Goal: Information Seeking & Learning: Check status

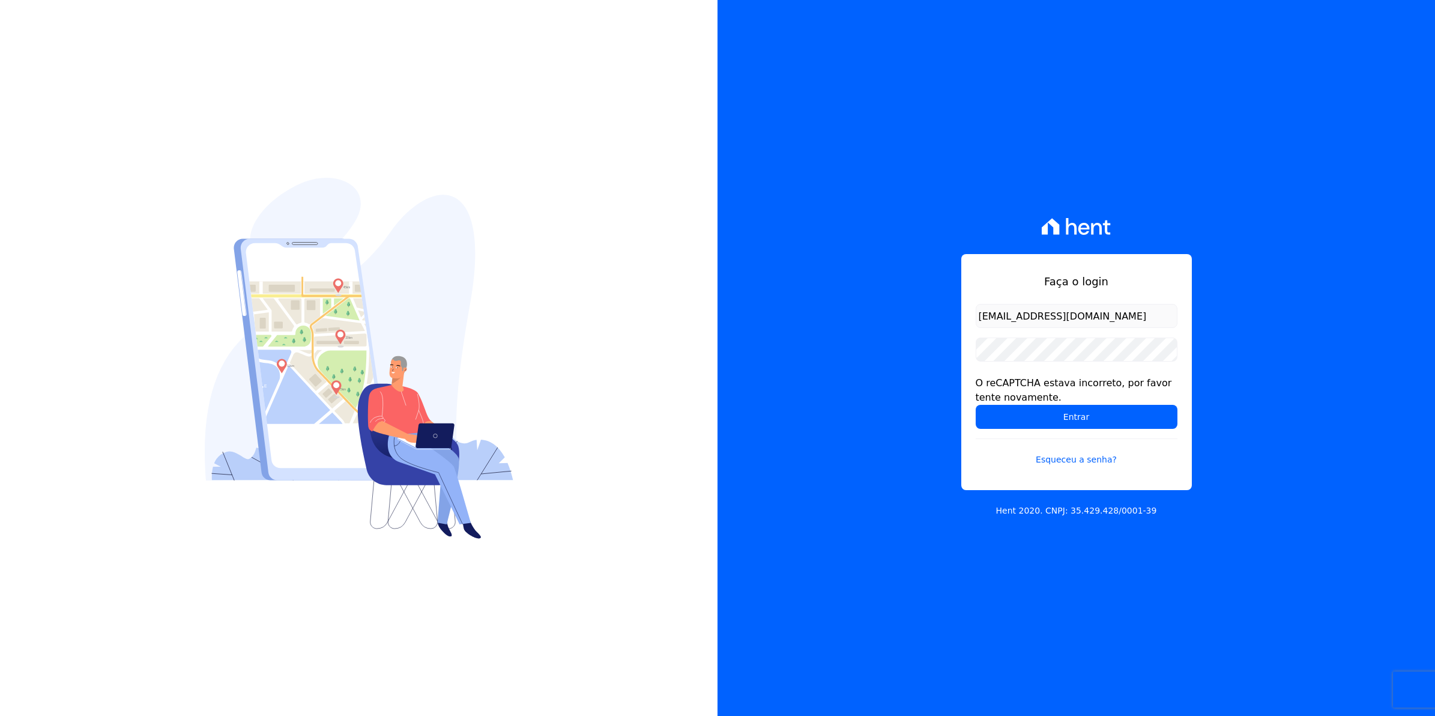
click at [976, 405] on input "Entrar" at bounding box center [1077, 417] width 202 height 24
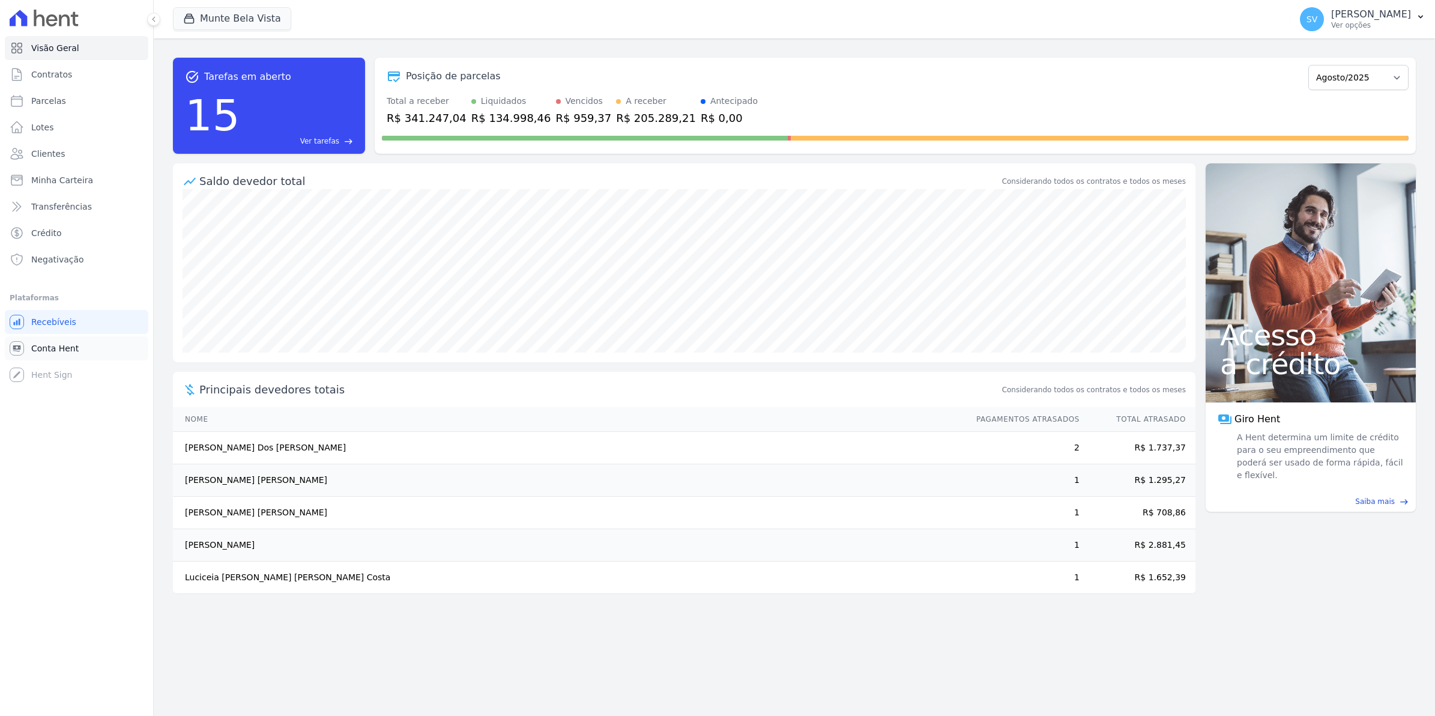
click at [59, 340] on link "Conta Hent" at bounding box center [76, 348] width 143 height 24
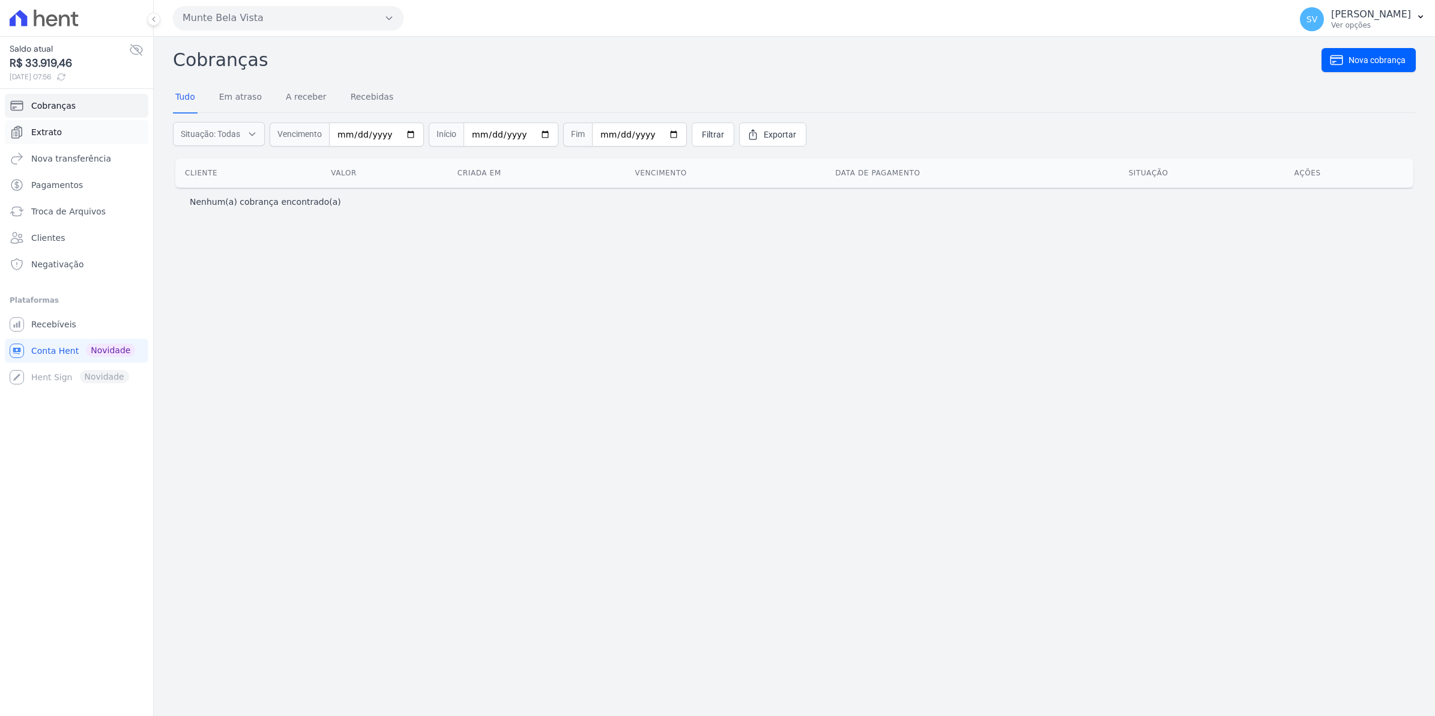
click at [40, 129] on span "Extrato" at bounding box center [46, 132] width 31 height 12
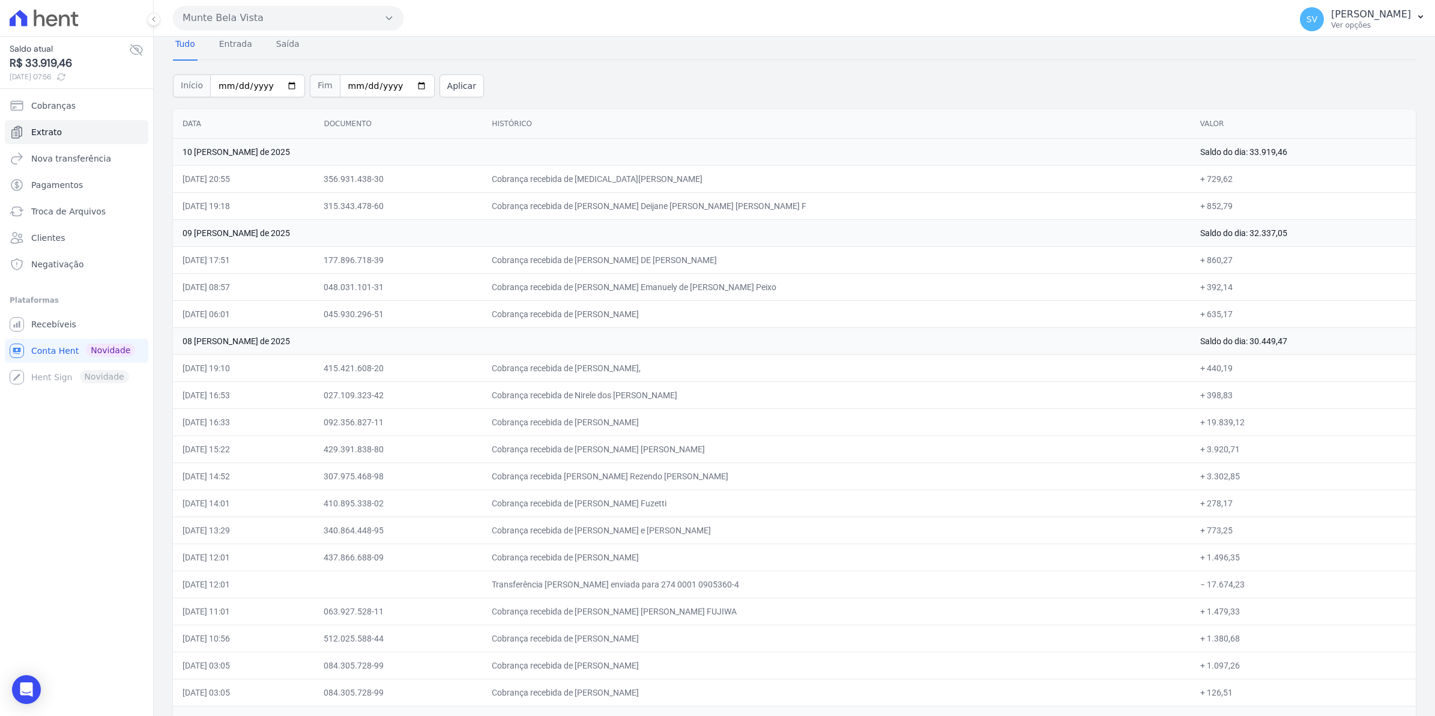
scroll to position [75, 0]
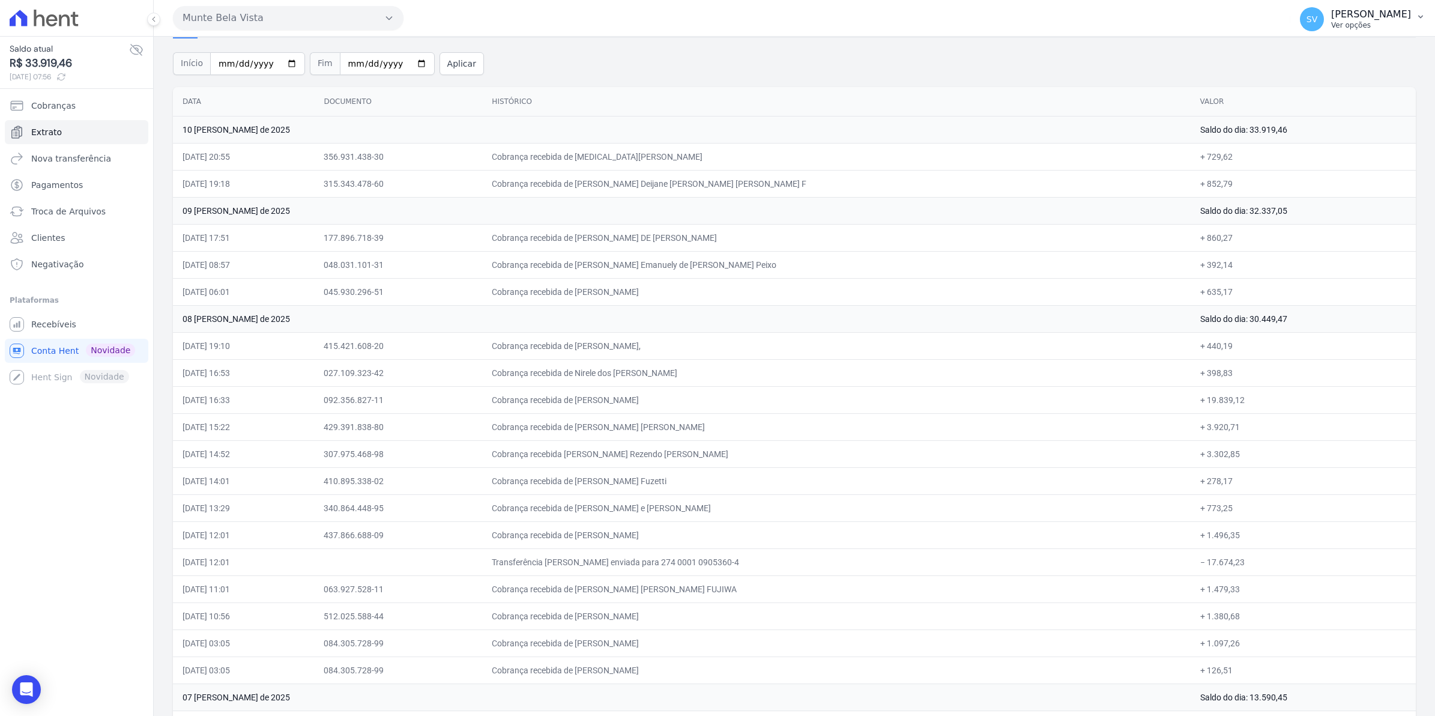
click at [1317, 23] on span "SV" at bounding box center [1311, 19] width 11 height 8
click at [58, 320] on span "Recebíveis" at bounding box center [53, 324] width 45 height 12
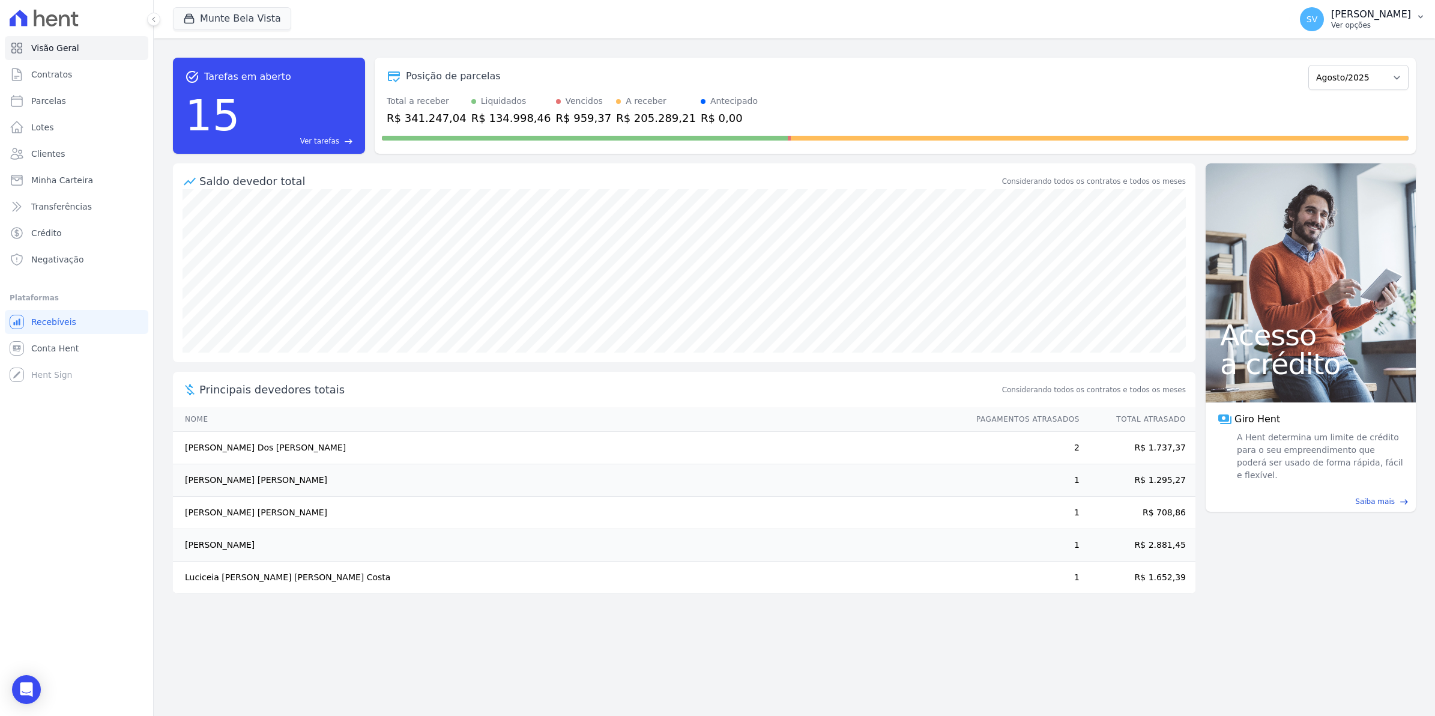
click at [1320, 30] on div "SV [PERSON_NAME] Ver opções" at bounding box center [1355, 19] width 111 height 24
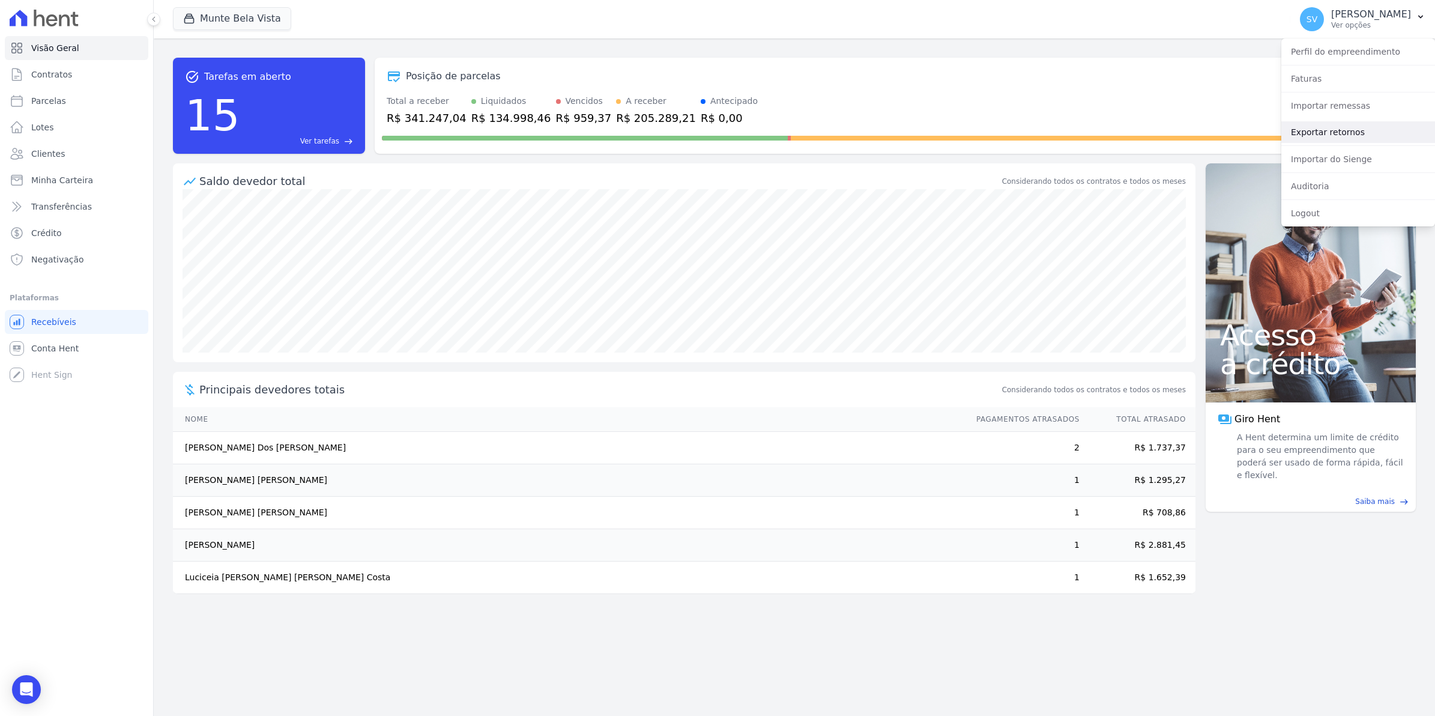
click at [1311, 130] on link "Exportar retornos" at bounding box center [1358, 132] width 154 height 22
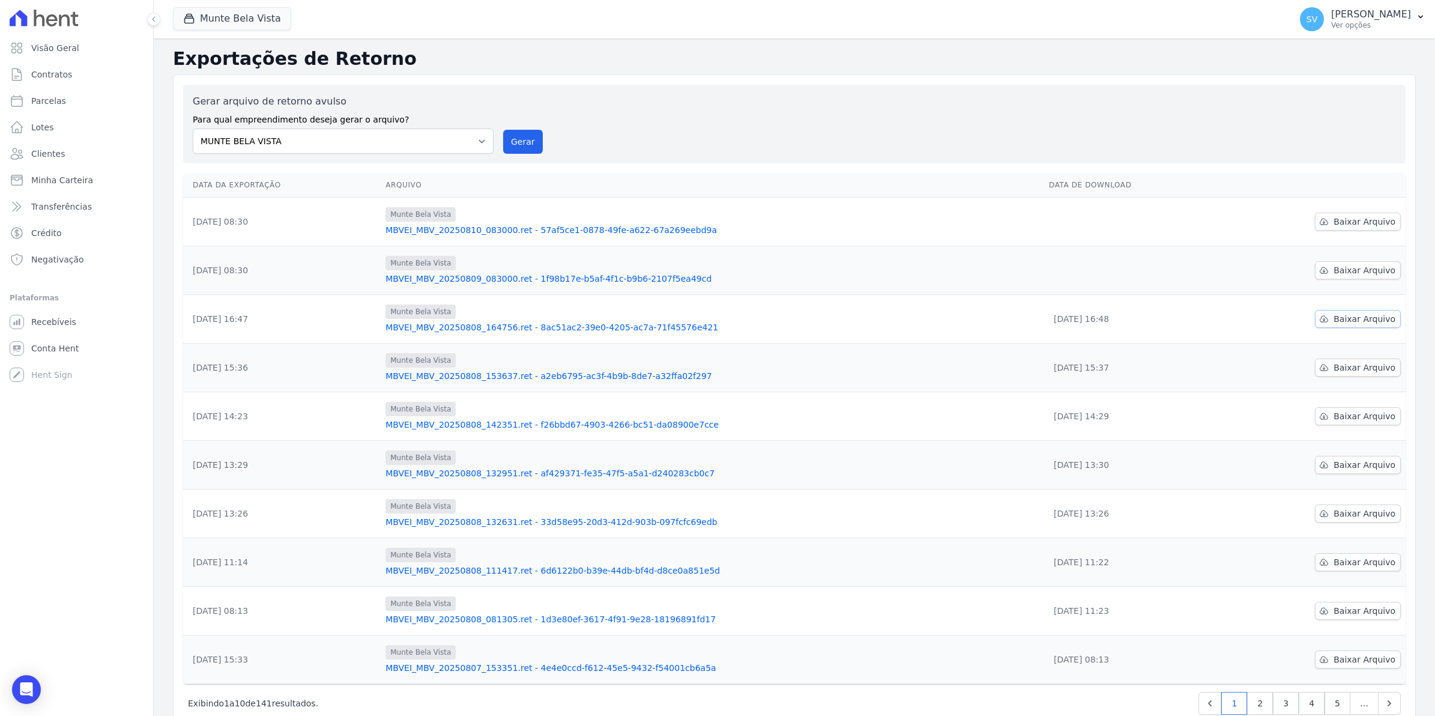
click at [1370, 322] on span "Baixar Arquivo" at bounding box center [1364, 319] width 62 height 12
click at [1354, 274] on span "Baixar Arquivo" at bounding box center [1364, 270] width 62 height 12
click at [1348, 225] on span "Baixar Arquivo" at bounding box center [1364, 222] width 62 height 12
click at [517, 136] on button "Gerar" at bounding box center [523, 142] width 40 height 24
click at [1384, 271] on link "Baixar Arquivo" at bounding box center [1358, 270] width 86 height 18
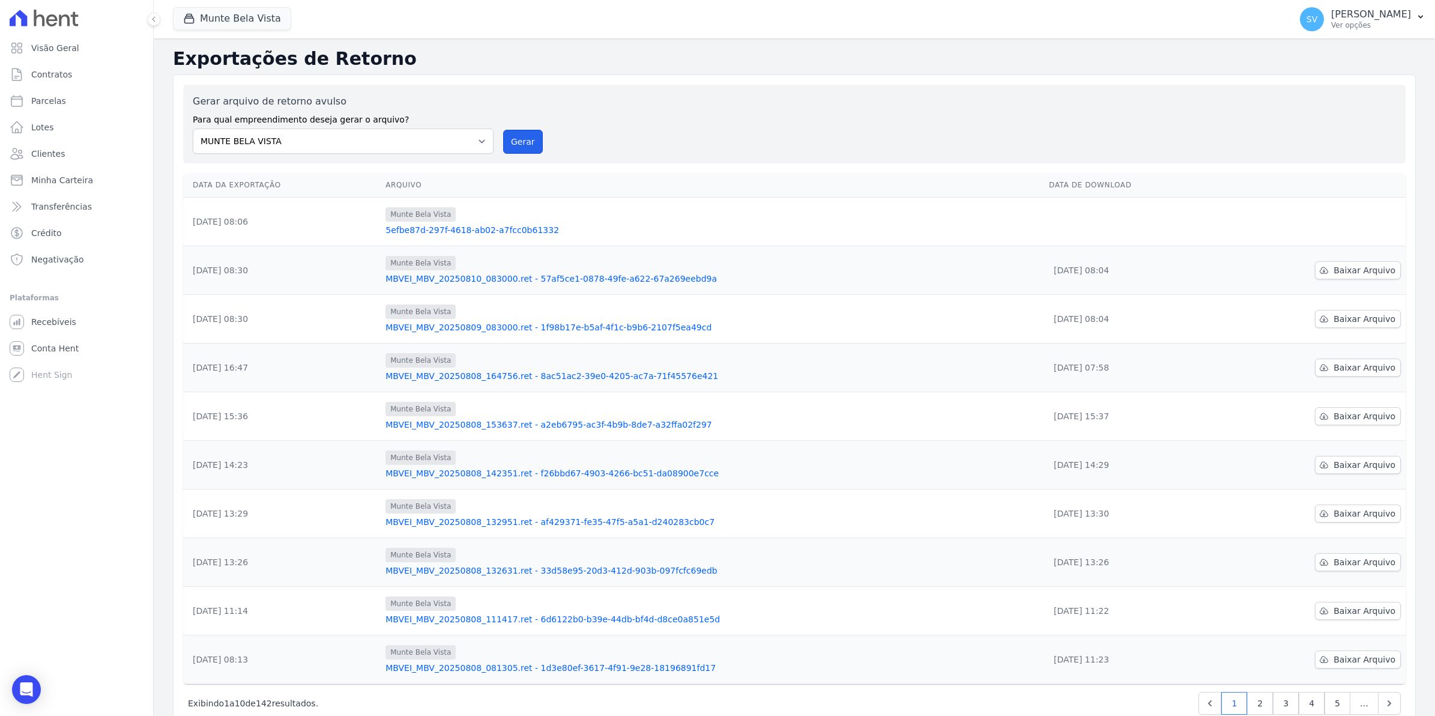
click at [514, 140] on button "Gerar" at bounding box center [523, 142] width 40 height 24
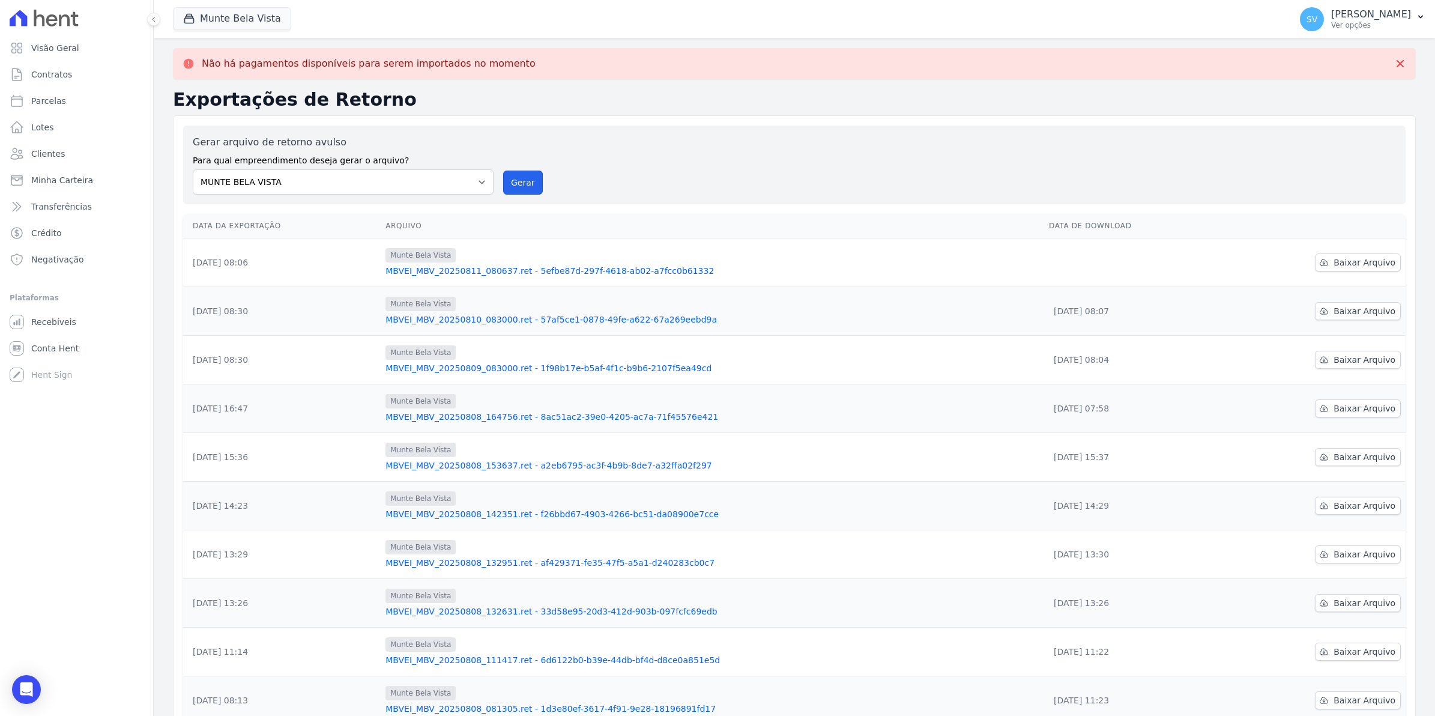
click at [529, 178] on button "Gerar" at bounding box center [523, 182] width 40 height 24
click at [1377, 260] on span "Baixar Arquivo" at bounding box center [1364, 262] width 62 height 12
click at [773, 319] on link "MBVEI_MBV_20250810_083000.ret - 57af5ce1-0878-49fe-a622-67a269eebd9a" at bounding box center [712, 319] width 654 height 12
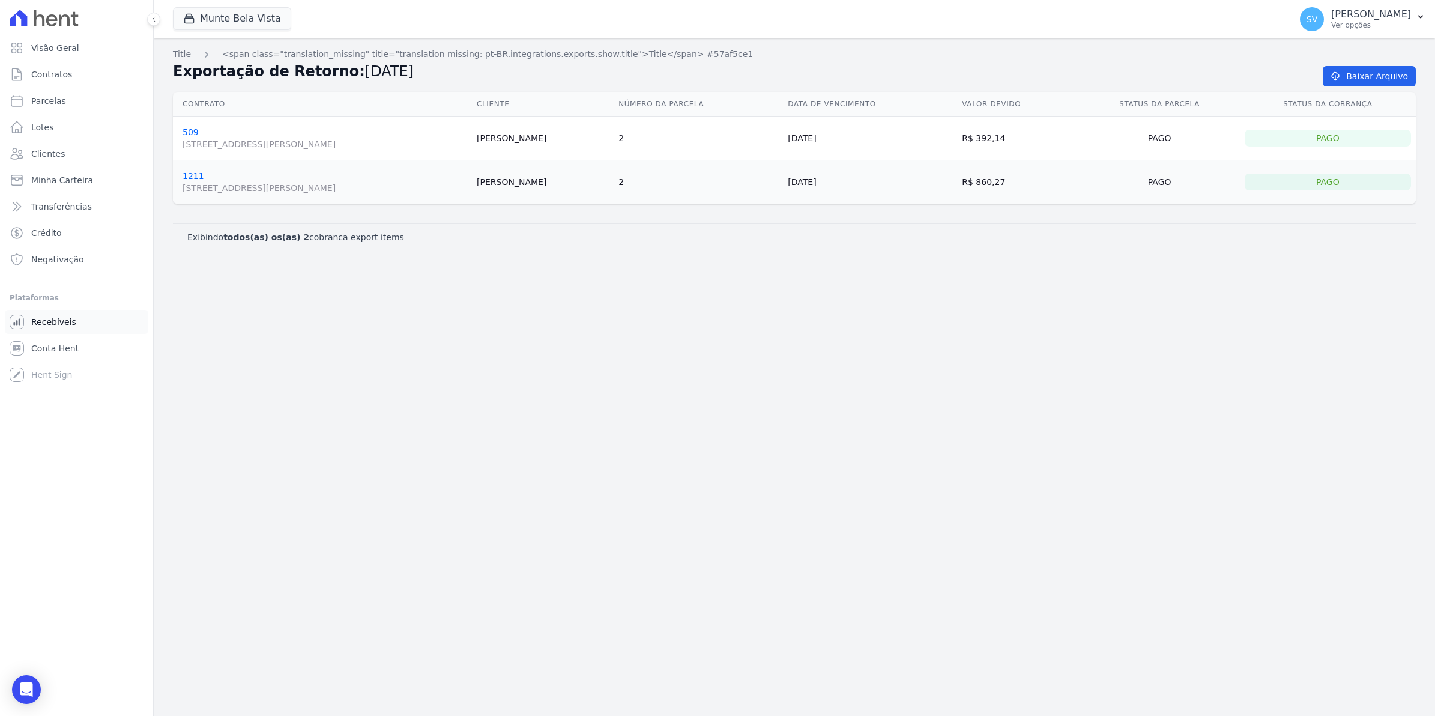
click at [48, 328] on link "Recebíveis" at bounding box center [76, 322] width 143 height 24
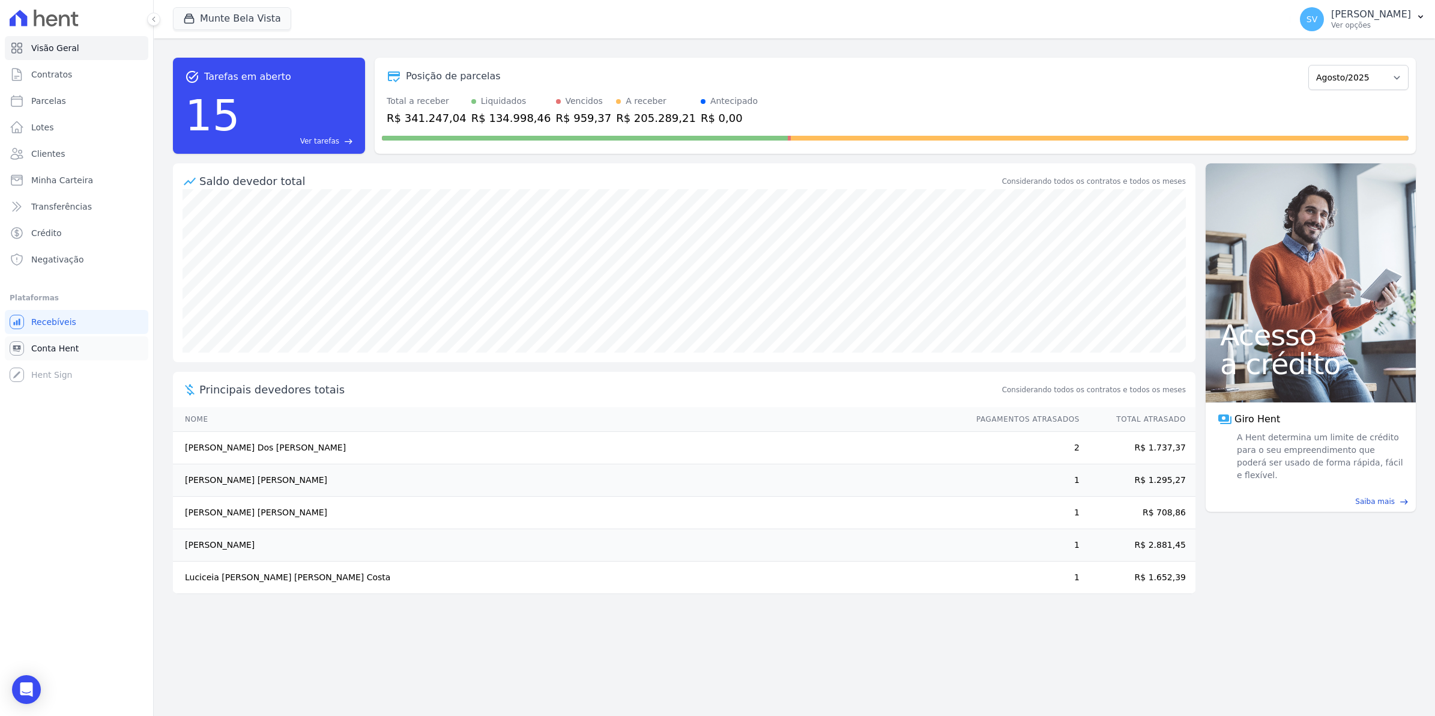
click at [53, 346] on span "Conta Hent" at bounding box center [54, 348] width 47 height 12
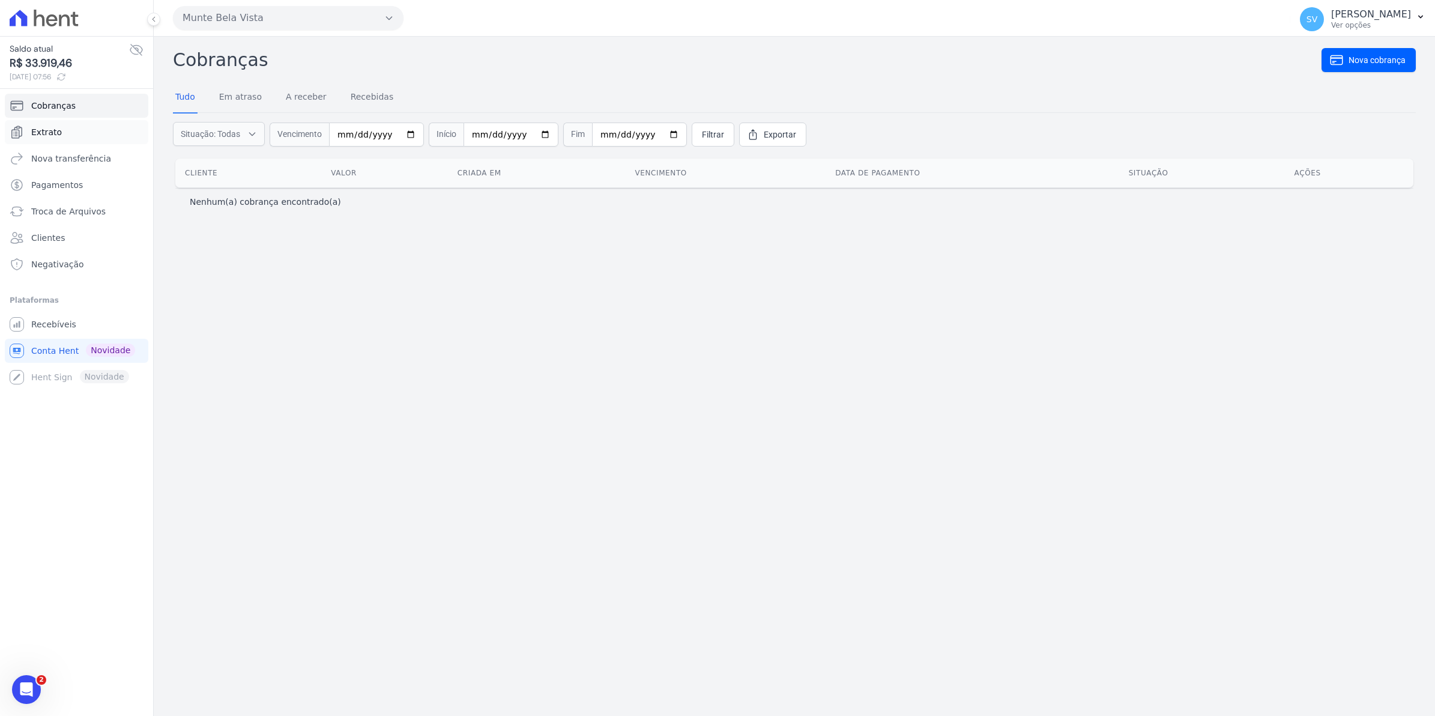
click at [50, 128] on span "Extrato" at bounding box center [46, 132] width 31 height 12
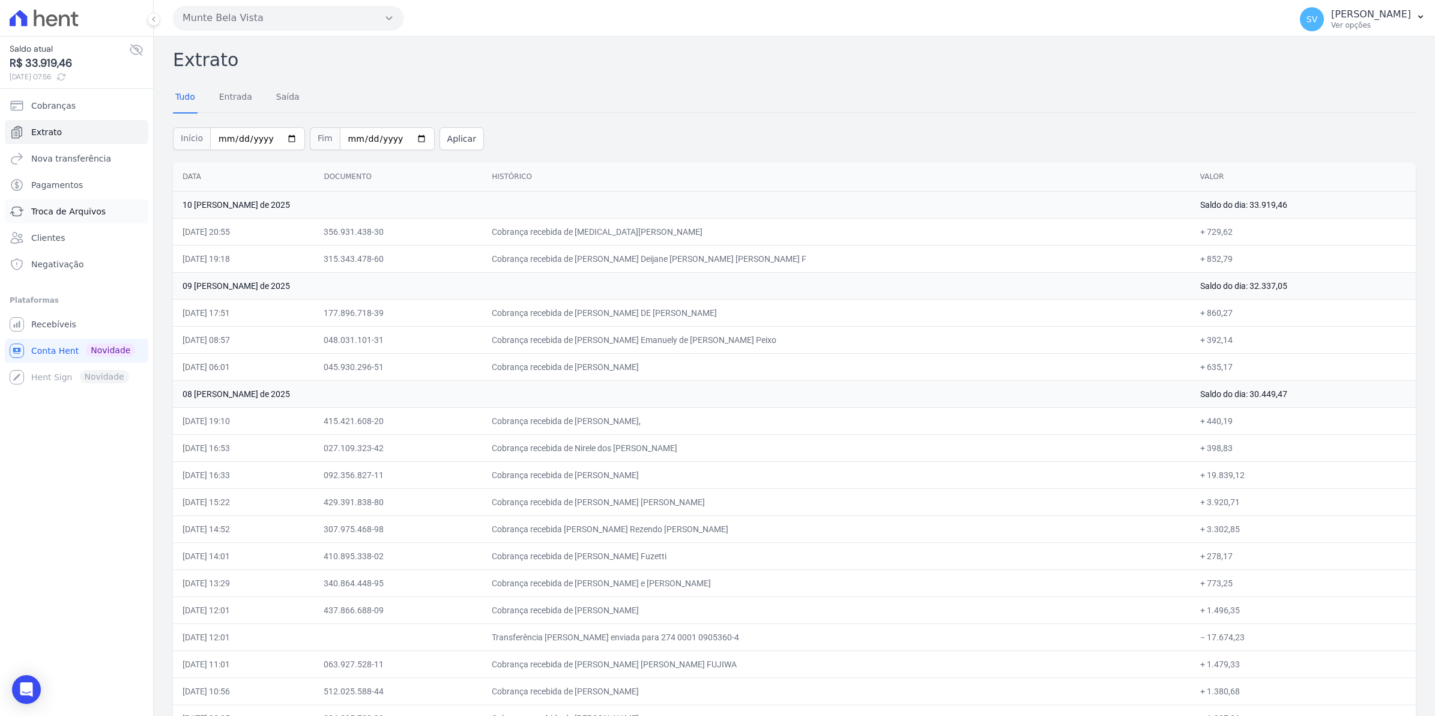
click at [70, 212] on span "Troca de Arquivos" at bounding box center [68, 211] width 74 height 12
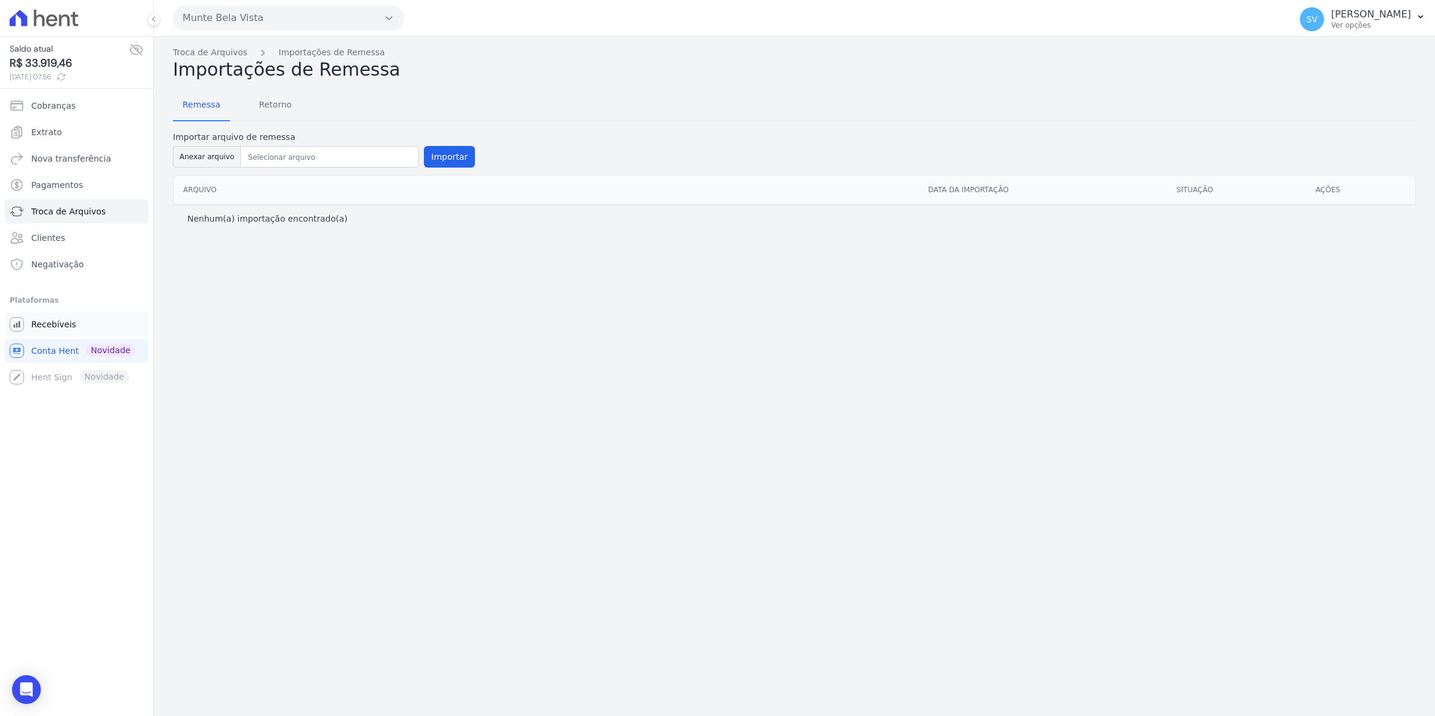
click at [44, 329] on span "Recebíveis" at bounding box center [53, 324] width 45 height 12
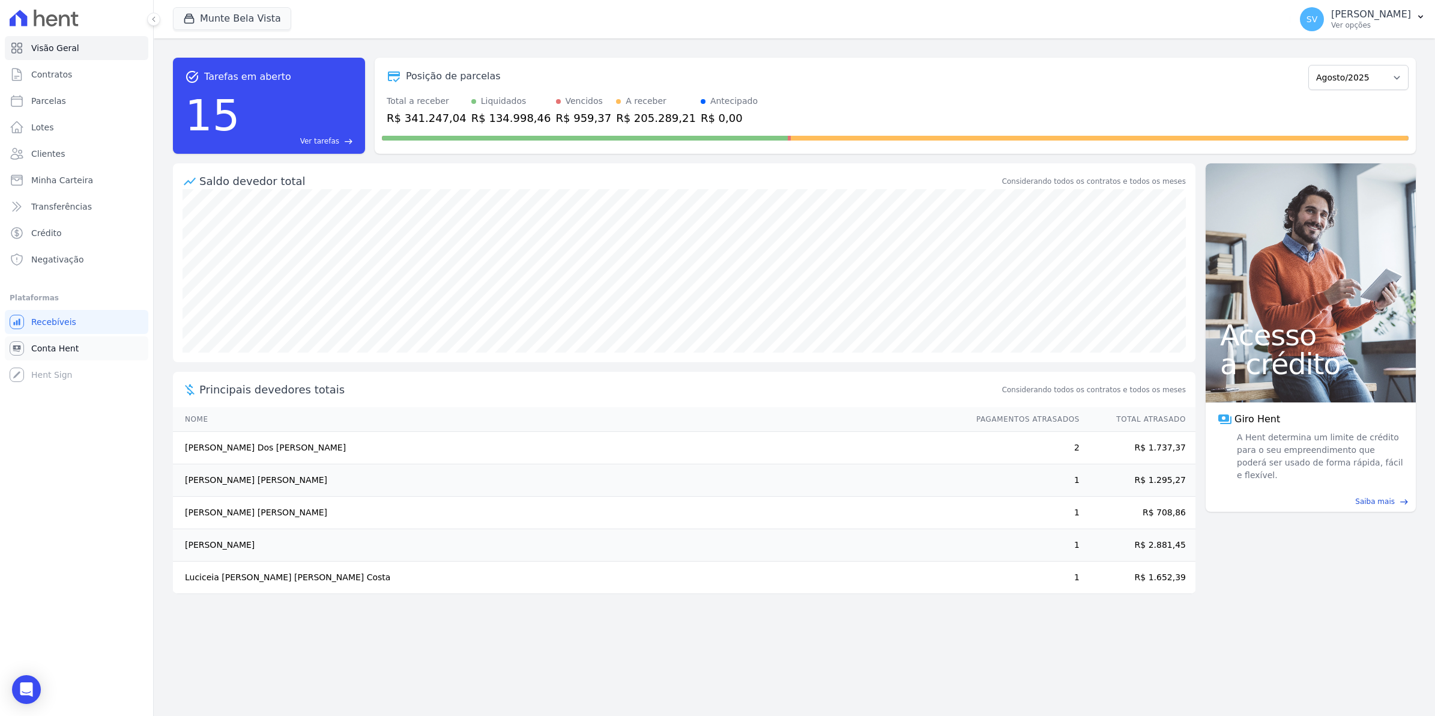
click at [52, 349] on span "Conta Hent" at bounding box center [54, 348] width 47 height 12
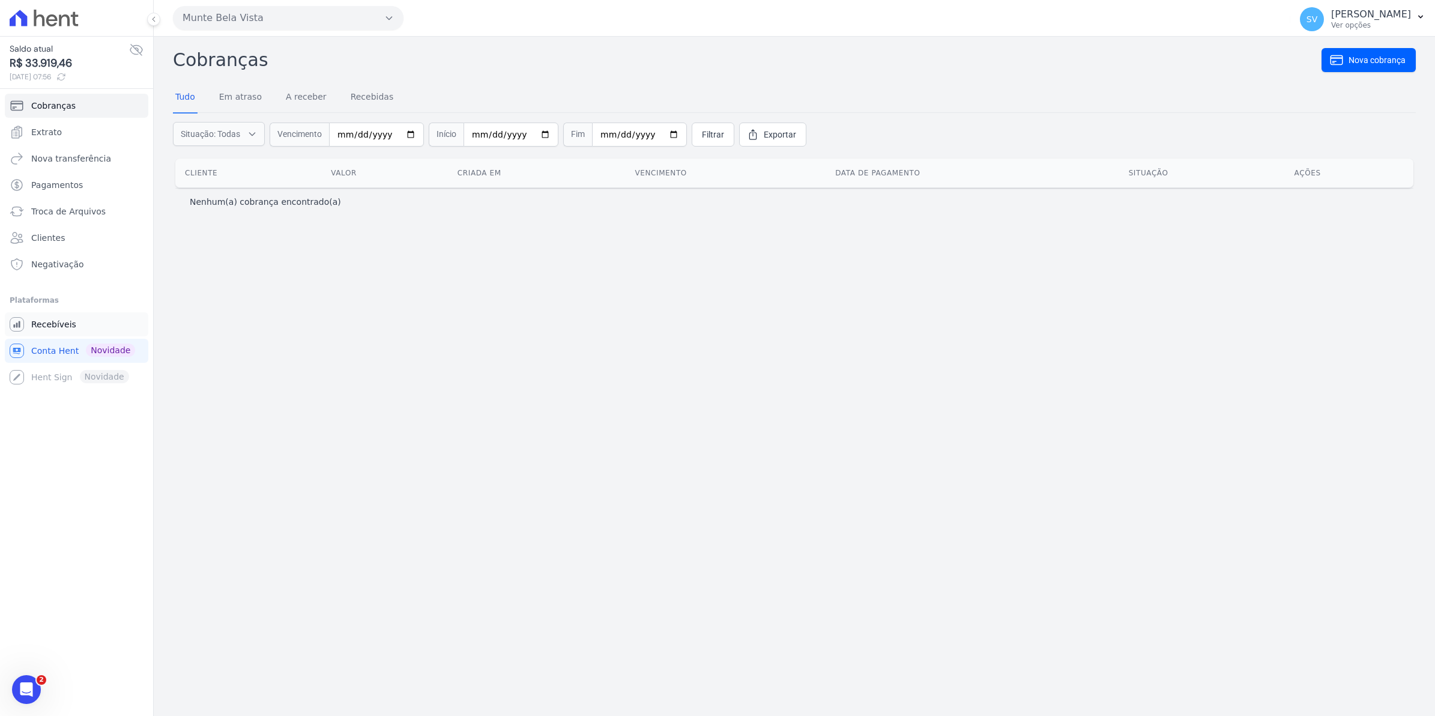
click at [46, 323] on span "Recebíveis" at bounding box center [53, 324] width 45 height 12
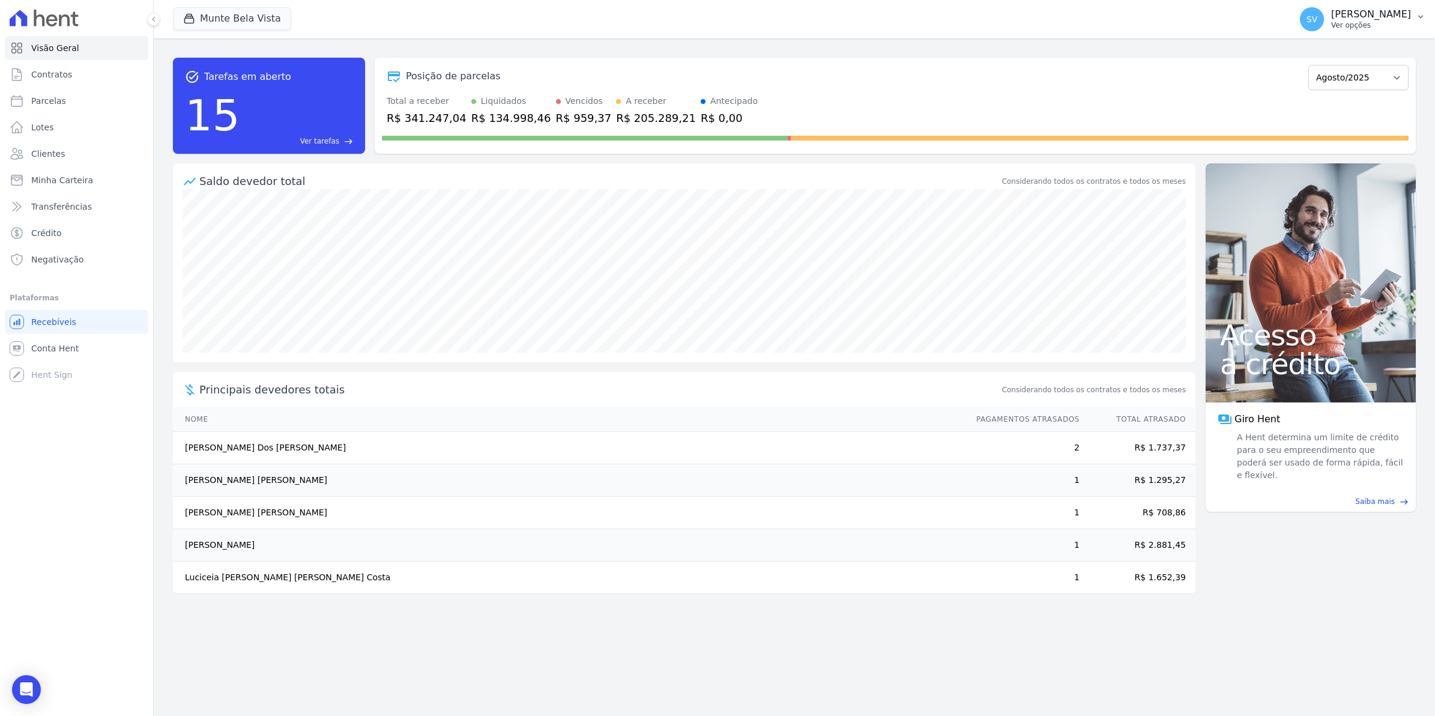
click at [1318, 28] on span "SV" at bounding box center [1312, 19] width 24 height 24
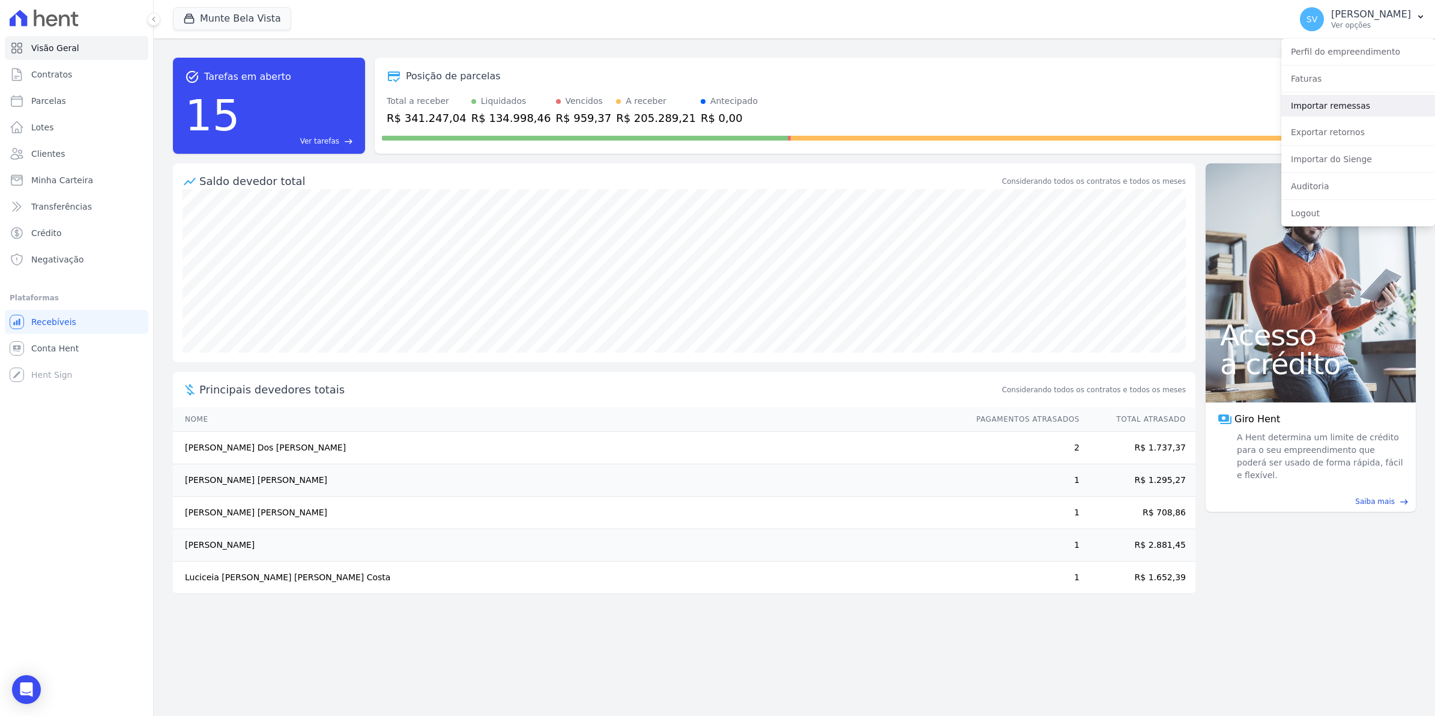
click at [1318, 106] on link "Importar remessas" at bounding box center [1358, 106] width 154 height 22
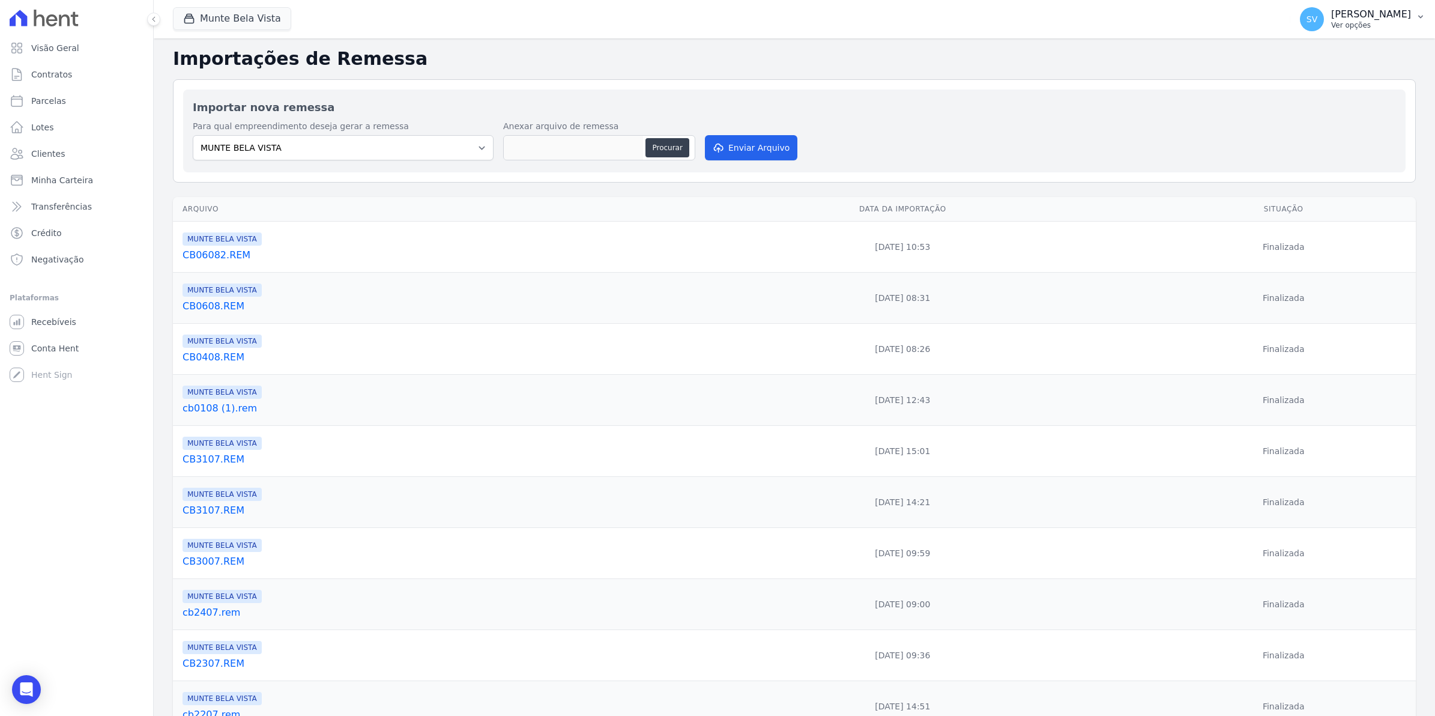
click at [1317, 22] on span "SV" at bounding box center [1311, 19] width 11 height 8
click at [1341, 130] on link "Exportar retornos" at bounding box center [1358, 132] width 154 height 22
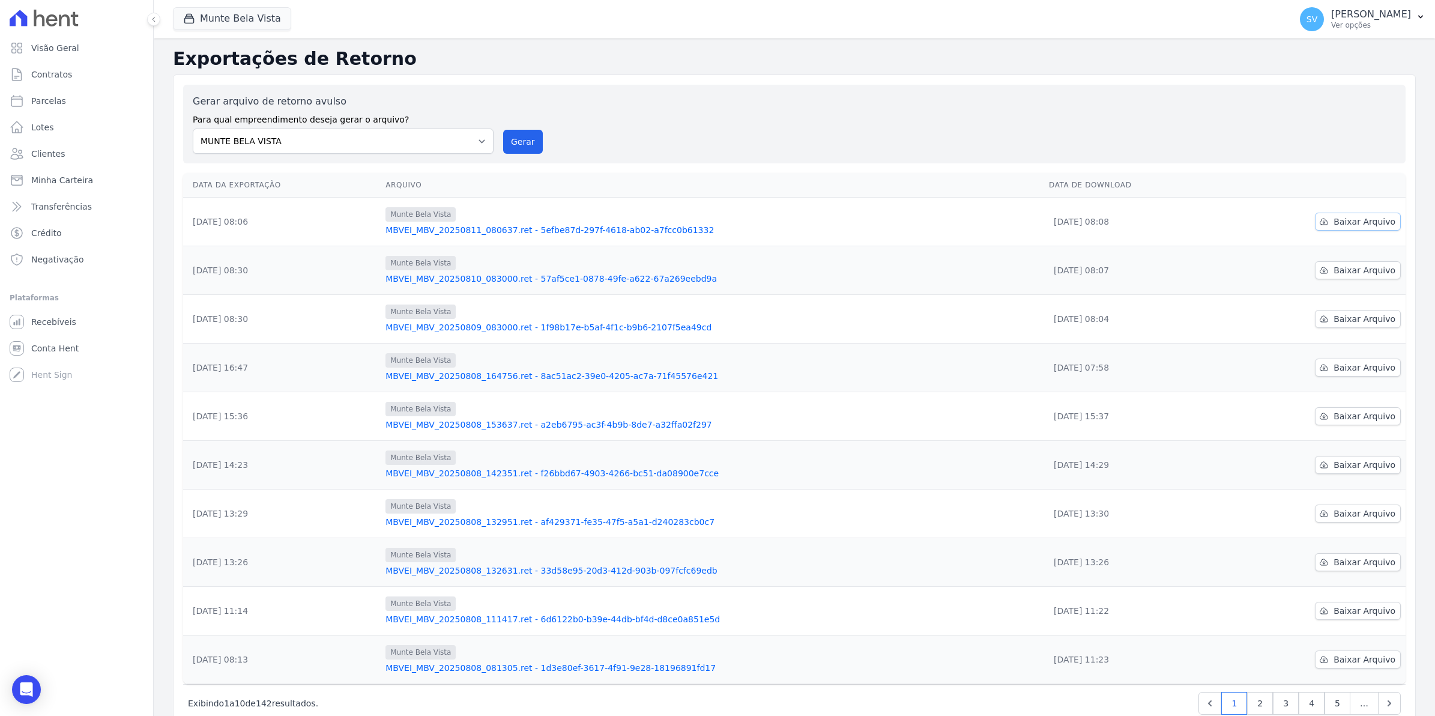
click at [1362, 223] on span "Baixar Arquivo" at bounding box center [1364, 222] width 62 height 12
click at [1371, 322] on span "Baixar Arquivo" at bounding box center [1364, 319] width 62 height 12
click at [824, 364] on div "Munte Bela Vista" at bounding box center [712, 360] width 654 height 14
click at [1368, 221] on span "Baixar Arquivo" at bounding box center [1364, 222] width 62 height 12
click at [610, 143] on div "Gerar arquivo de retorno avulso Para qual empreendimento deseja gerar o arquivo…" at bounding box center [794, 123] width 1203 height 59
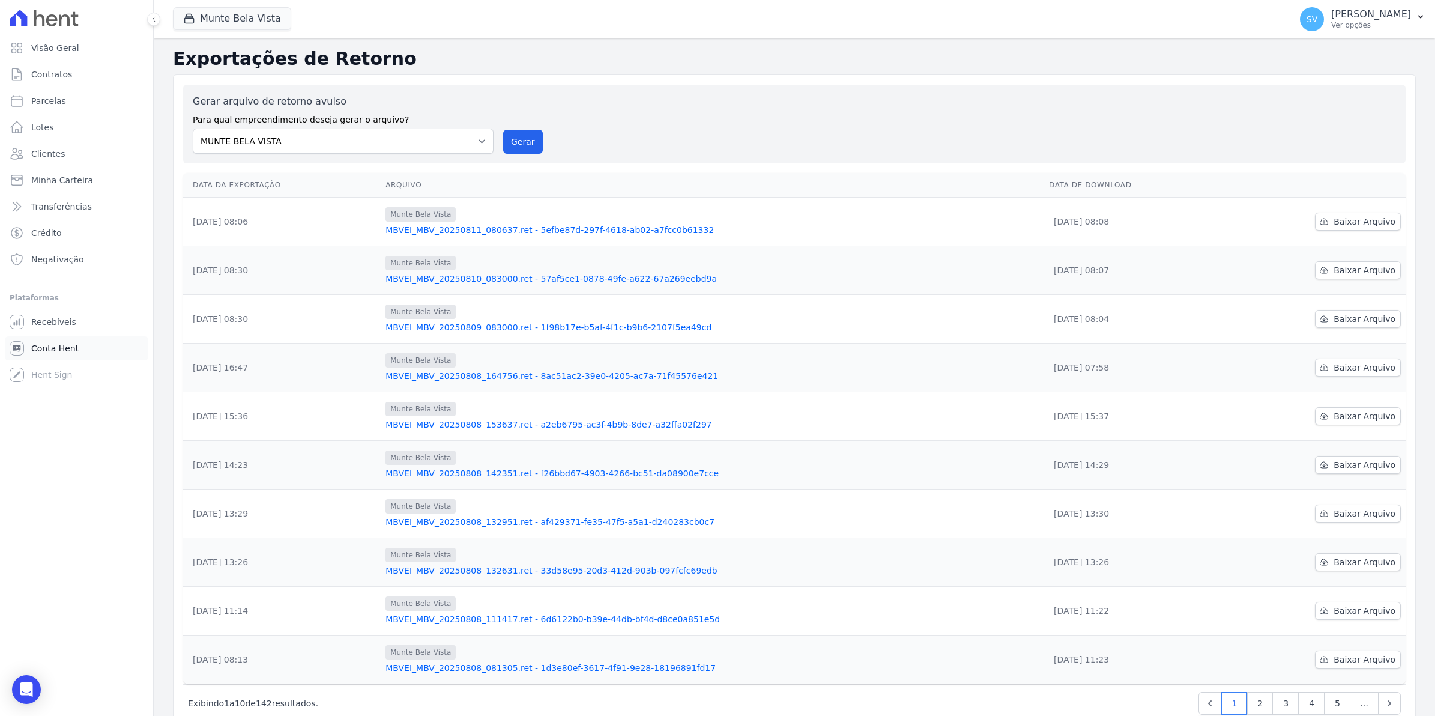
click at [60, 350] on span "Conta Hent" at bounding box center [54, 348] width 47 height 12
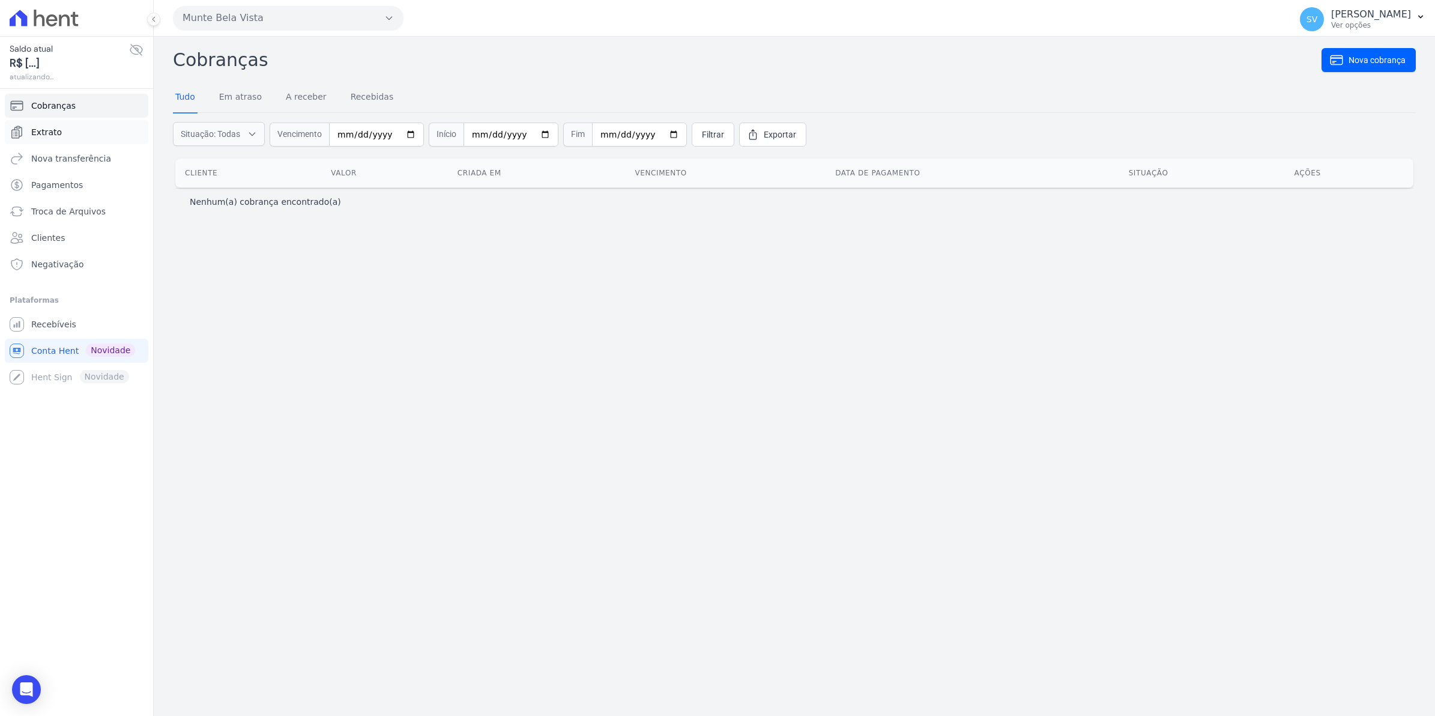
click at [68, 134] on link "Extrato" at bounding box center [76, 132] width 143 height 24
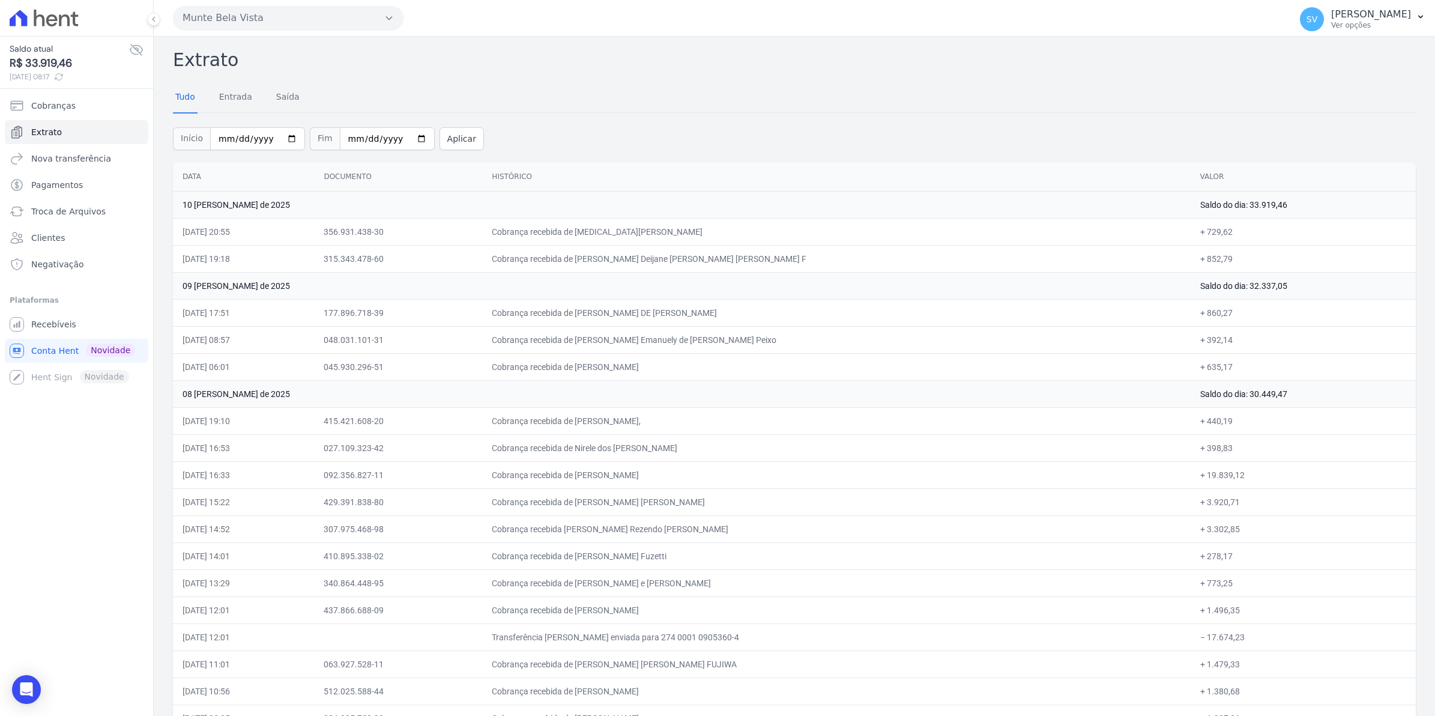
drag, startPoint x: 165, startPoint y: 49, endPoint x: 1273, endPoint y: 654, distance: 1262.4
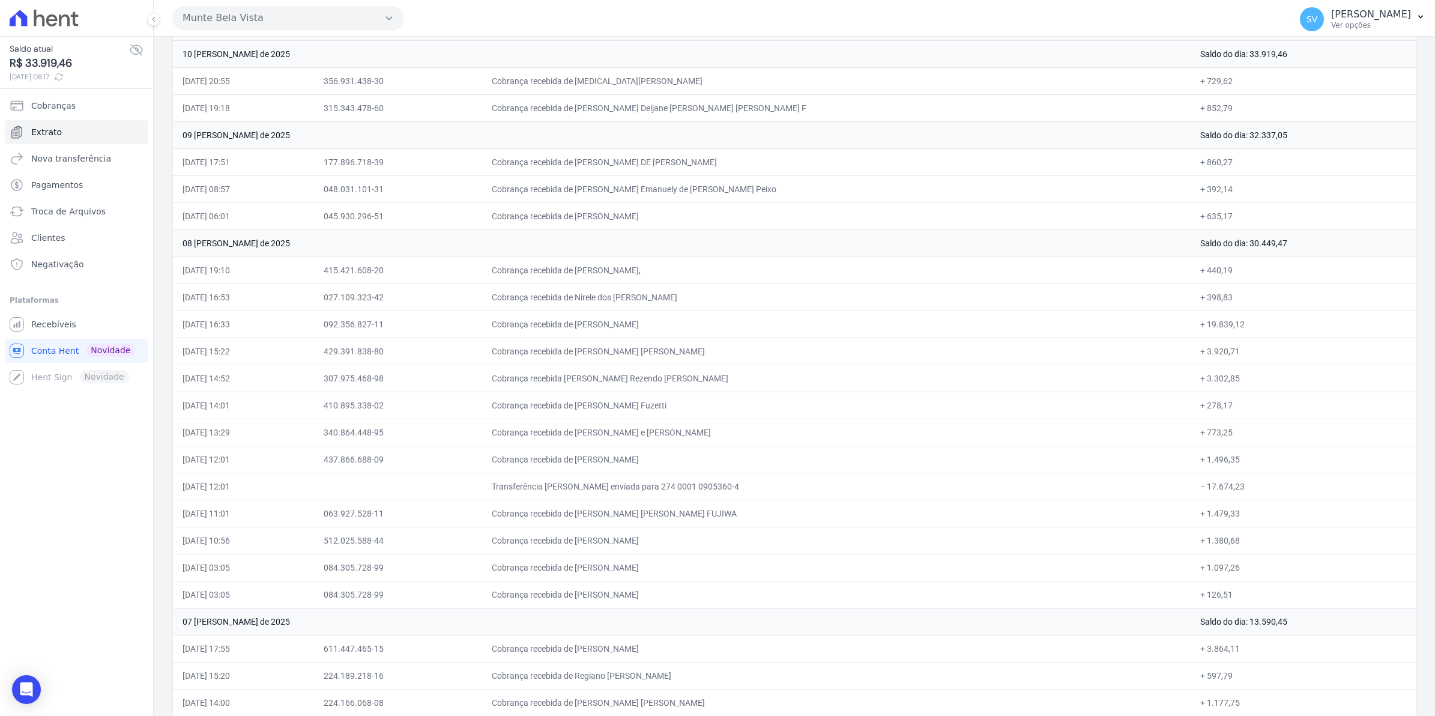
scroll to position [150, 0]
click at [899, 622] on td "07 [PERSON_NAME] de 2025" at bounding box center [682, 621] width 1018 height 27
click at [50, 330] on span "Recebíveis" at bounding box center [53, 324] width 45 height 12
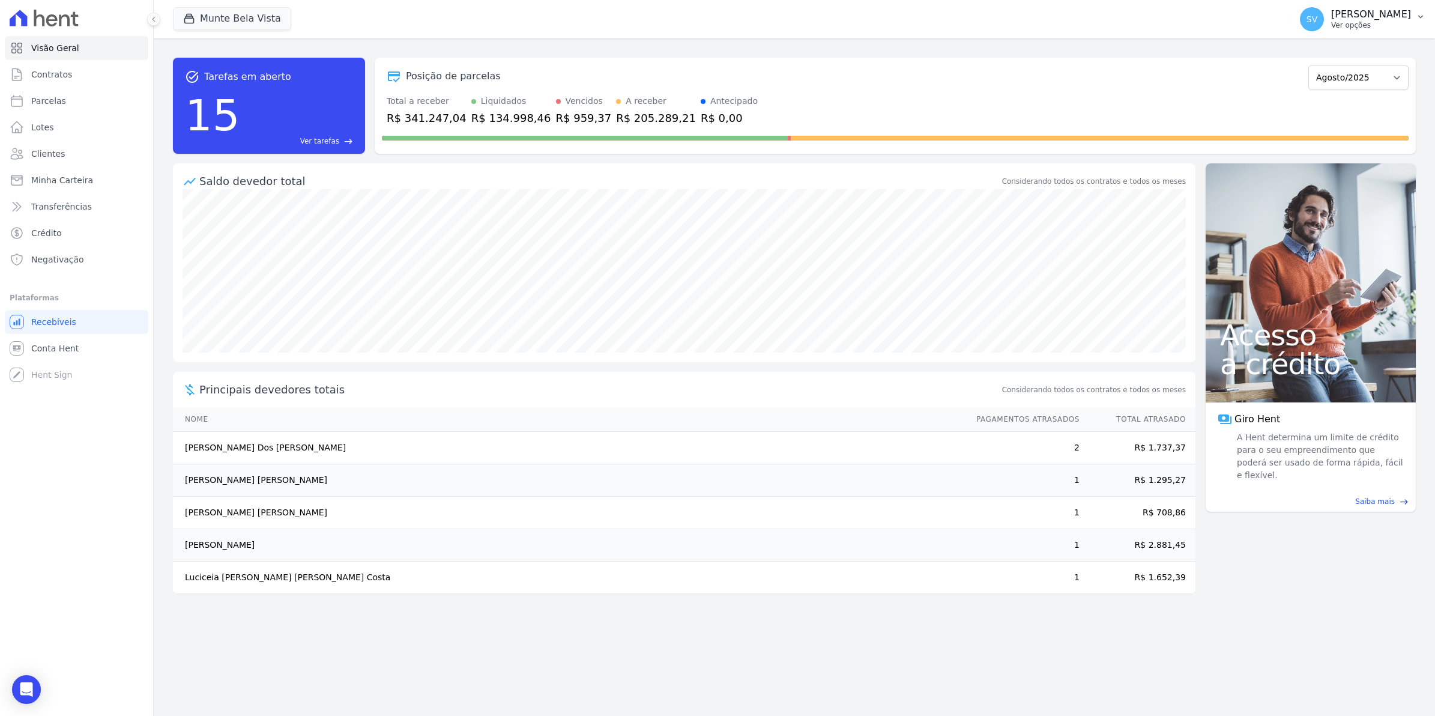
click at [1318, 25] on span "SV" at bounding box center [1312, 19] width 24 height 24
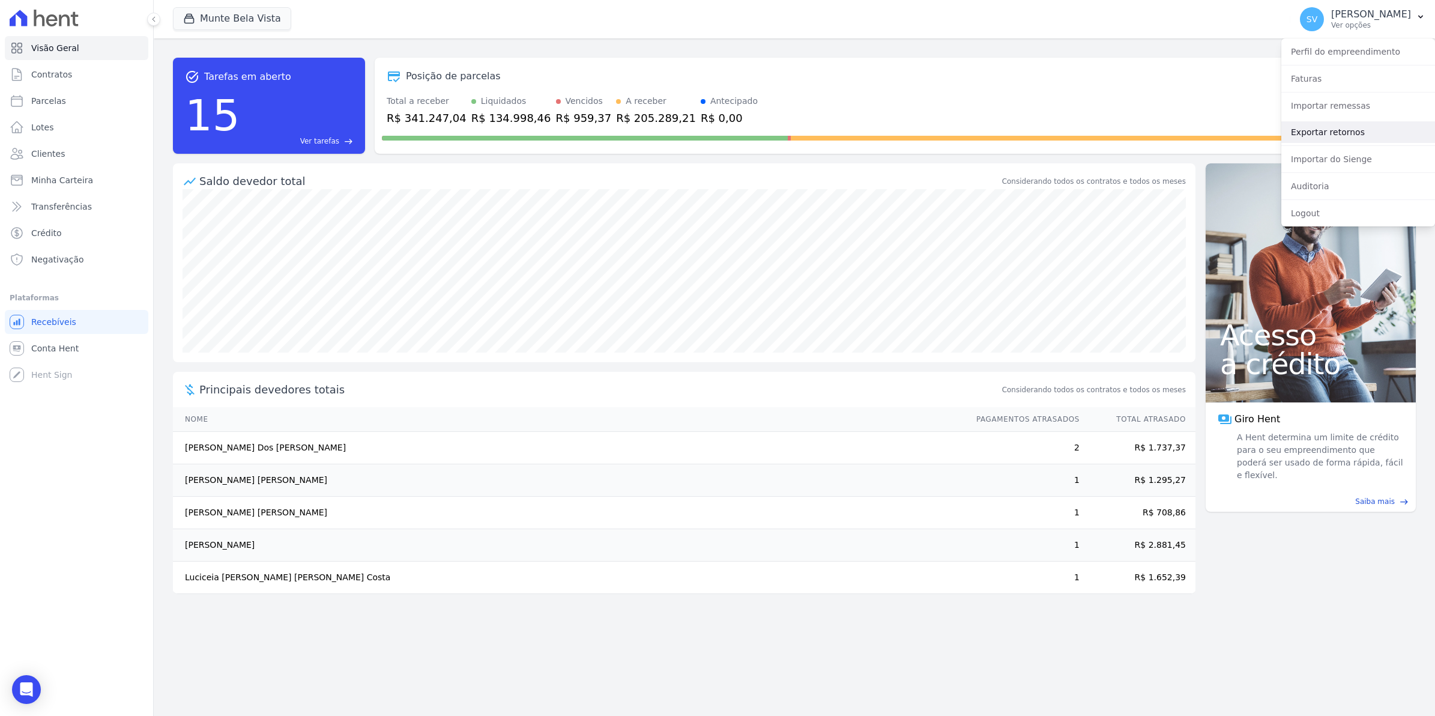
click at [1309, 142] on link "Exportar retornos" at bounding box center [1358, 132] width 154 height 22
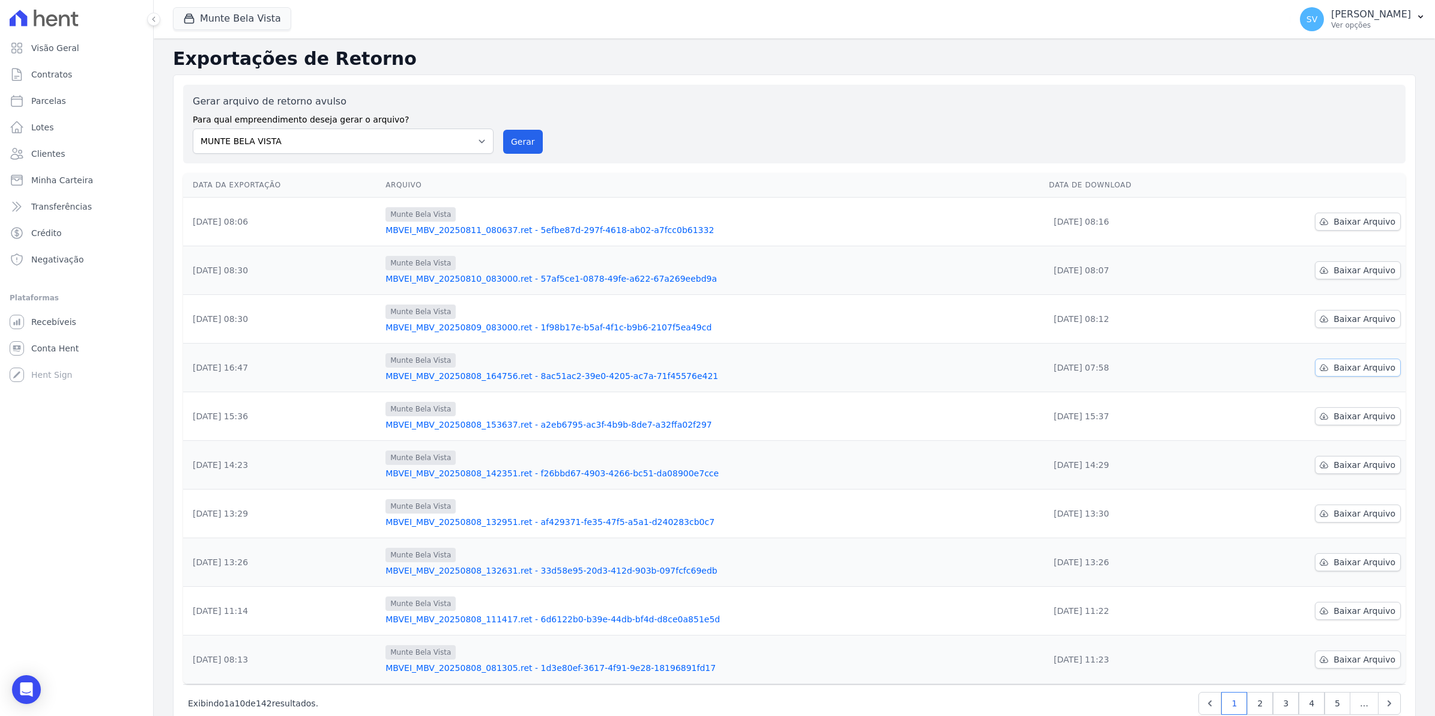
click at [1365, 371] on span "Baixar Arquivo" at bounding box center [1364, 367] width 62 height 12
click at [1357, 320] on span "Baixar Arquivo" at bounding box center [1364, 319] width 62 height 12
click at [61, 352] on span "Conta Hent" at bounding box center [54, 348] width 47 height 12
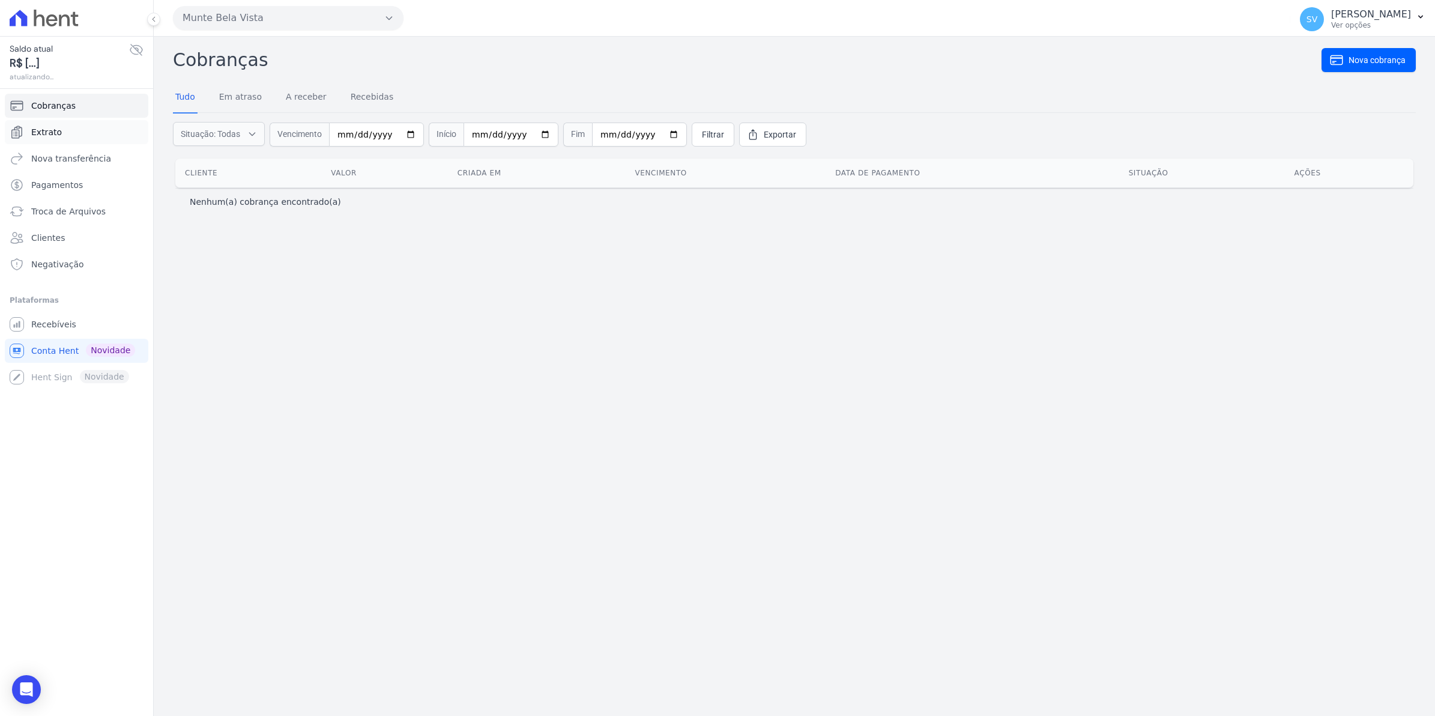
click at [56, 136] on span "Extrato" at bounding box center [46, 132] width 31 height 12
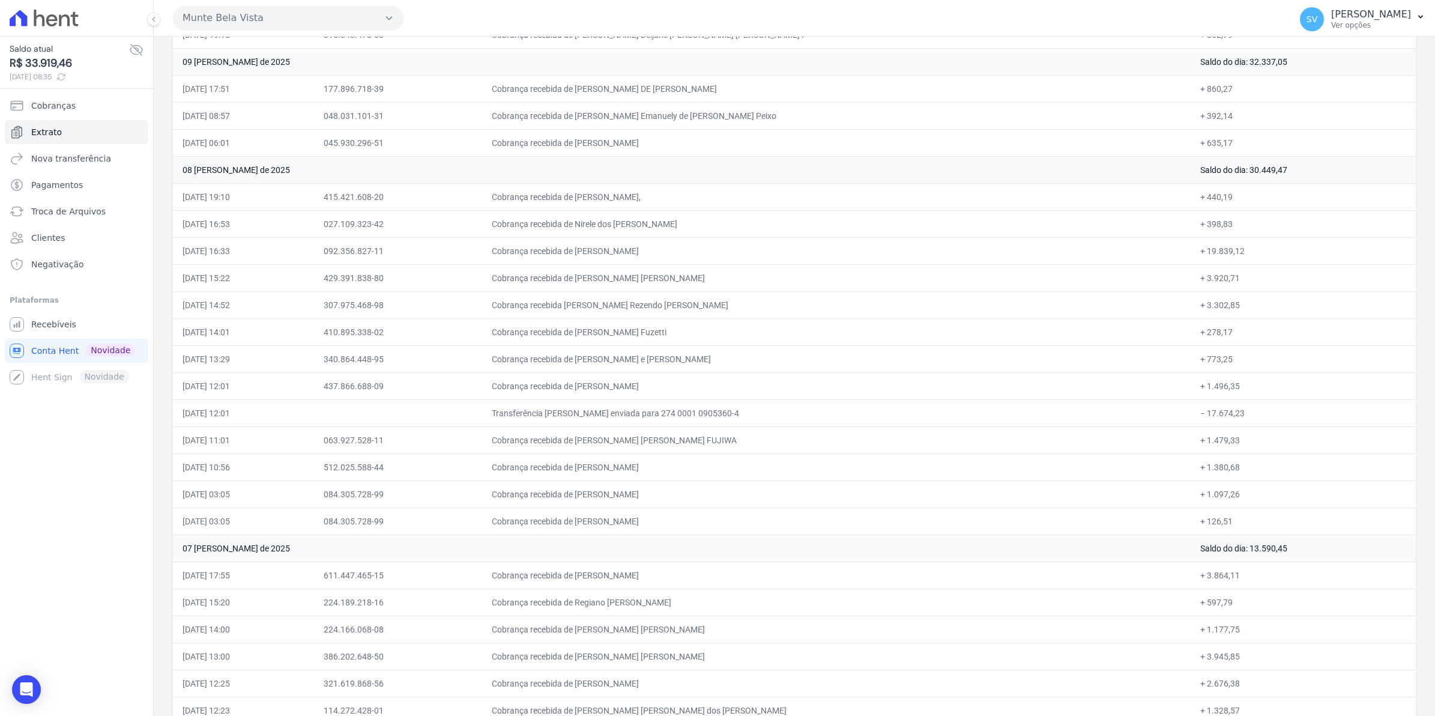
scroll to position [225, 0]
drag, startPoint x: 183, startPoint y: 170, endPoint x: 1286, endPoint y: 515, distance: 1155.6
drag, startPoint x: 1286, startPoint y: 515, endPoint x: 1398, endPoint y: 543, distance: 115.2
click at [1398, 543] on td "Saldo do dia: 13.590,45" at bounding box center [1302, 546] width 225 height 27
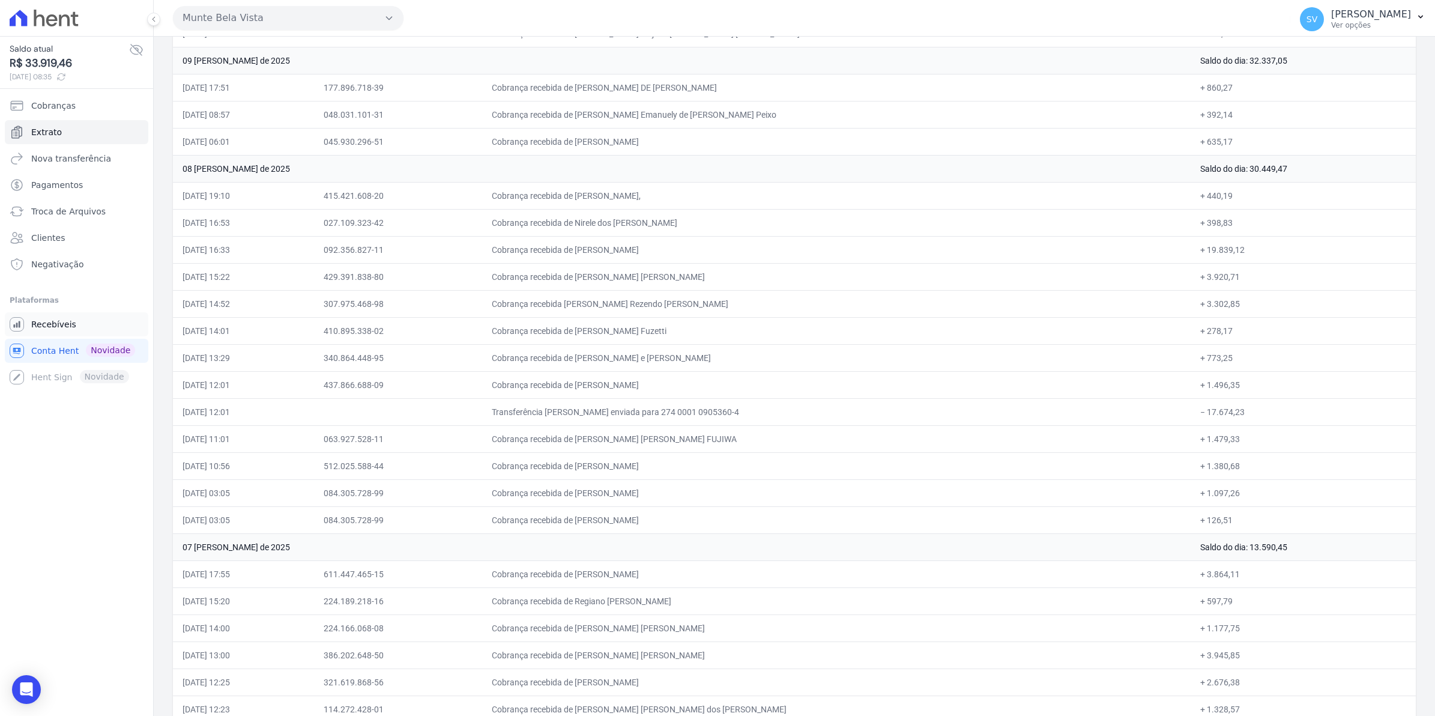
click at [45, 322] on span "Recebíveis" at bounding box center [53, 324] width 45 height 12
